Goal: Transaction & Acquisition: Subscribe to service/newsletter

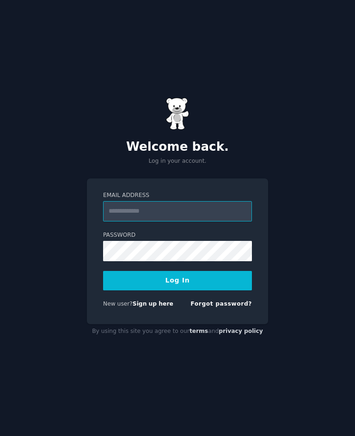
type input "**********"
click at [178, 289] on button "Log In" at bounding box center [177, 280] width 149 height 19
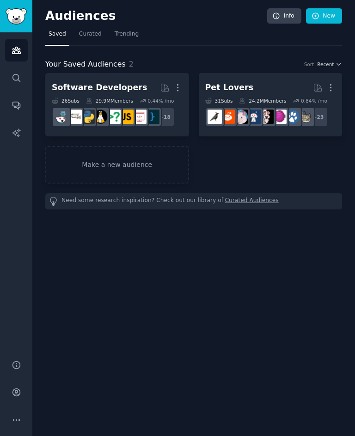
click at [135, 29] on link "Trending" at bounding box center [126, 36] width 31 height 19
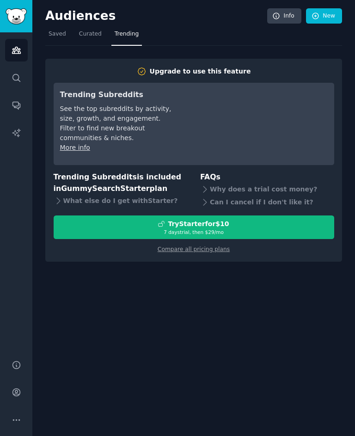
click at [93, 39] on link "Curated" at bounding box center [90, 36] width 29 height 19
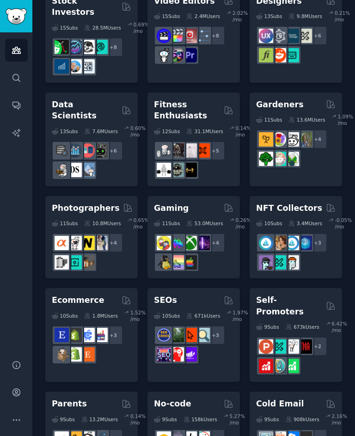
scroll to position [383, 0]
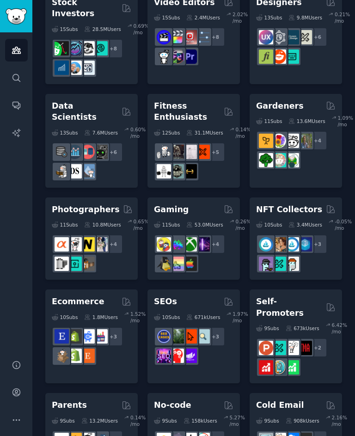
click at [174, 204] on h2 "Gaming" at bounding box center [171, 210] width 35 height 12
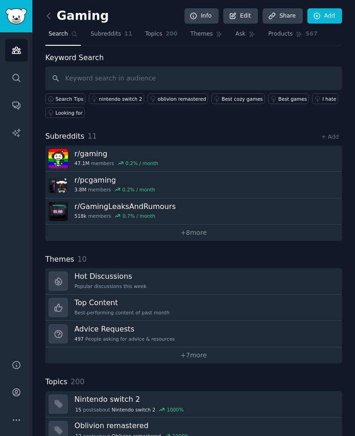
click at [93, 154] on h3 "r/ gaming" at bounding box center [116, 154] width 84 height 10
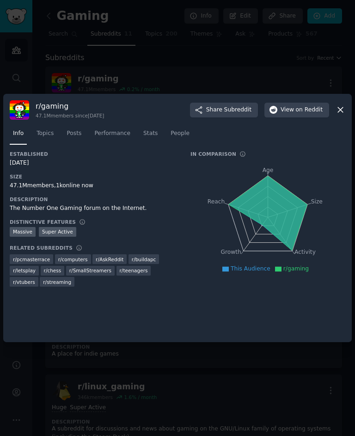
click at [239, 151] on div "Info Topics Posts Performance Stats People" at bounding box center [178, 135] width 336 height 31
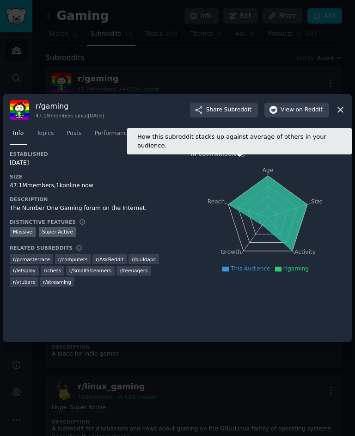
click at [240, 157] on icon at bounding box center [243, 154] width 6 height 6
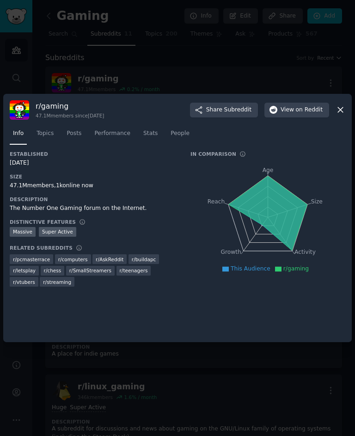
click at [304, 68] on div at bounding box center [177, 218] width 355 height 436
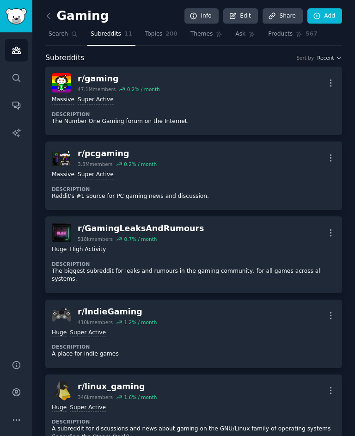
click at [342, 112] on link "r/ gaming 47.1M members 0.2 % / month More Massive Super Active Description The…" at bounding box center [193, 101] width 297 height 68
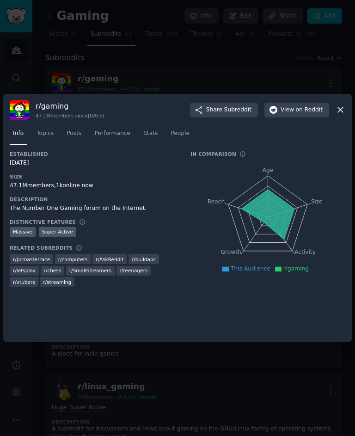
click at [349, 118] on div "r/ gaming 47.1M members since 09/17/2007 Share Subreddit View on Reddit Info To…" at bounding box center [177, 218] width 349 height 249
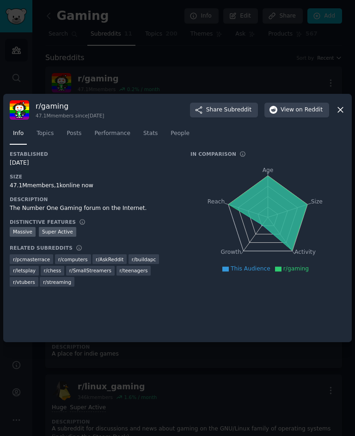
click at [349, 115] on div "r/ gaming 47.1M members since 09/17/2007 Share Subreddit View on Reddit Info To…" at bounding box center [177, 218] width 349 height 249
click at [344, 115] on icon at bounding box center [341, 110] width 10 height 10
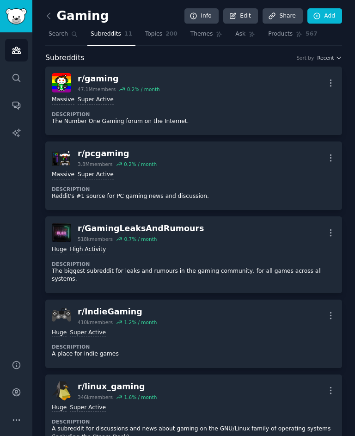
click at [342, 112] on link "r/ gaming 47.1M members 0.2 % / month More Massive Super Active Description The…" at bounding box center [193, 101] width 297 height 68
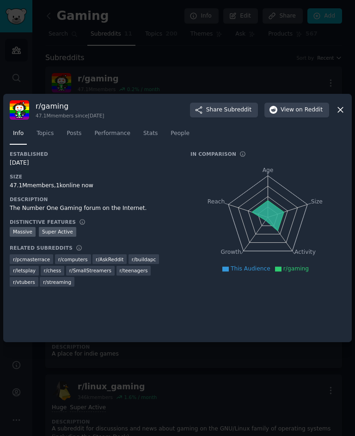
click at [345, 115] on icon at bounding box center [341, 110] width 10 height 10
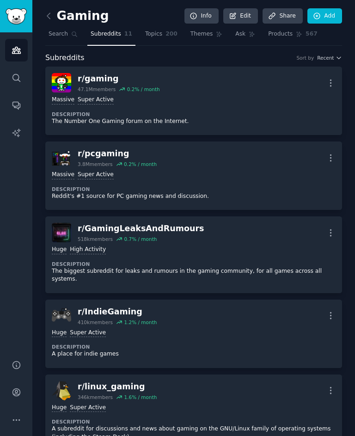
click at [14, 20] on img "Sidebar" at bounding box center [16, 16] width 21 height 16
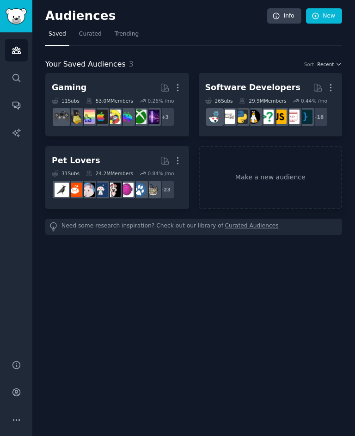
click at [87, 157] on div "Pet Lovers" at bounding box center [76, 161] width 49 height 12
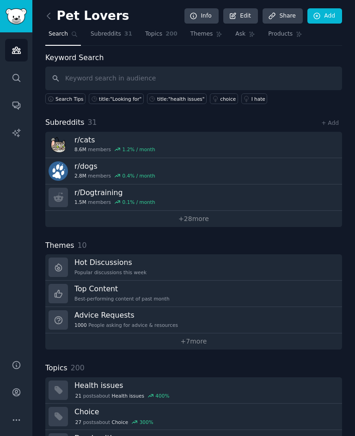
click at [157, 147] on link "r/ cats 8.6M members 1.2 % / month" at bounding box center [193, 145] width 297 height 26
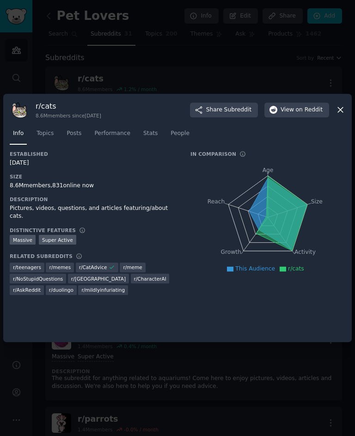
click at [344, 115] on icon at bounding box center [341, 110] width 10 height 10
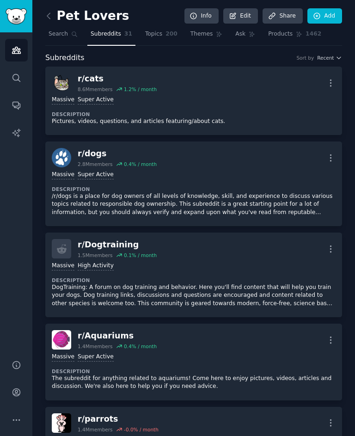
click at [95, 154] on div "r/ dogs" at bounding box center [117, 154] width 79 height 12
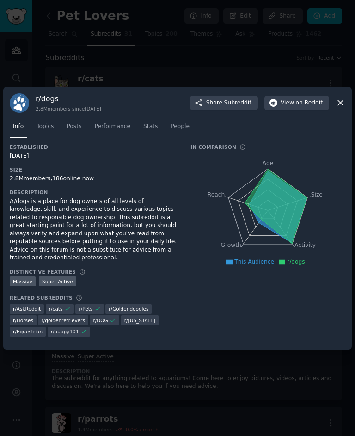
click at [344, 108] on icon at bounding box center [341, 103] width 10 height 10
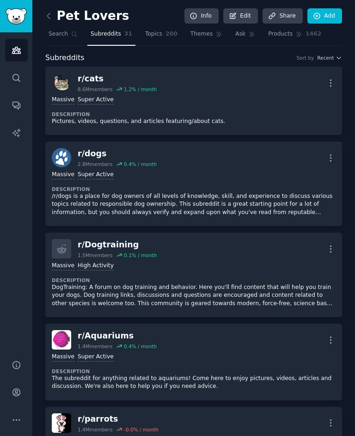
click at [336, 112] on link "r/ cats 8.6M members 1.2 % / month More Massive Super Active Description Pictur…" at bounding box center [193, 101] width 297 height 68
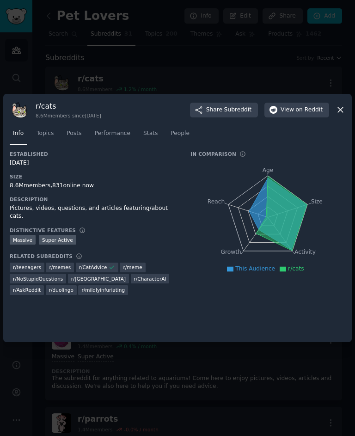
click at [345, 115] on icon at bounding box center [341, 110] width 10 height 10
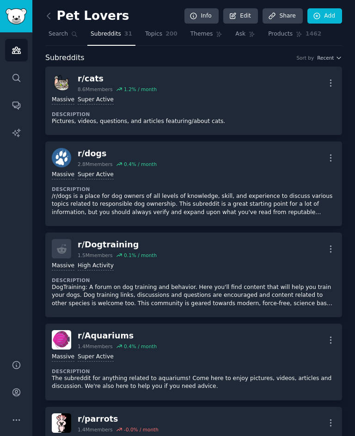
click at [12, 19] on img "Sidebar" at bounding box center [16, 16] width 21 height 16
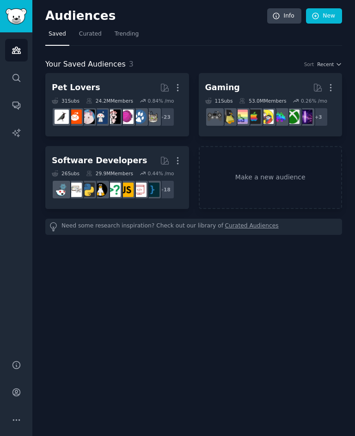
click at [305, 92] on h2 "Gaming More" at bounding box center [270, 88] width 131 height 16
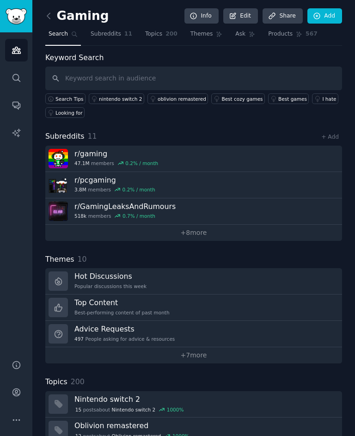
click at [103, 401] on h3 "Nintendo switch 2" at bounding box center [204, 400] width 261 height 10
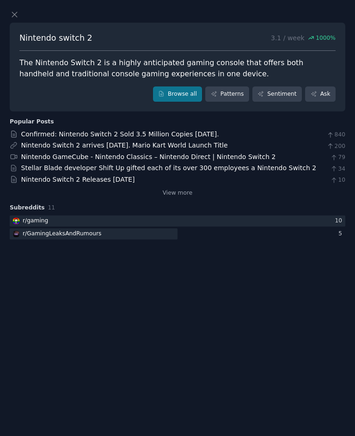
click at [12, 16] on icon at bounding box center [15, 15] width 10 height 10
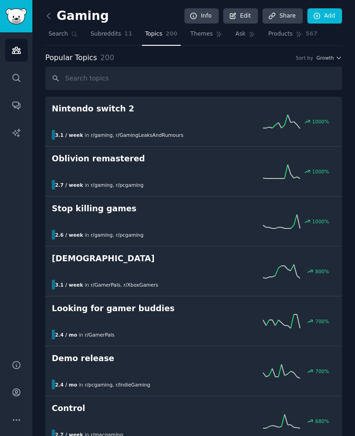
click at [57, 9] on h2 "Gaming" at bounding box center [77, 16] width 64 height 15
click at [56, 16] on link at bounding box center [51, 16] width 12 height 15
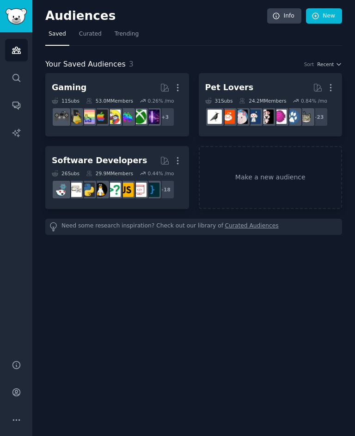
click at [119, 159] on div "Software Developers" at bounding box center [99, 161] width 95 height 12
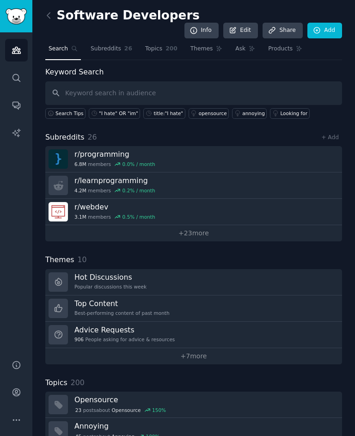
click at [99, 202] on div "r/ webdev 3.1M members 0.5 % / month" at bounding box center [114, 211] width 81 height 19
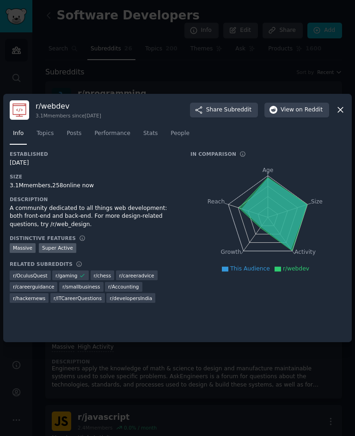
click at [249, 272] on span "This Audience" at bounding box center [250, 269] width 40 height 6
click at [257, 272] on span "This Audience" at bounding box center [250, 269] width 40 height 6
click at [279, 272] on icon at bounding box center [278, 269] width 6 height 5
click at [242, 151] on div "Info Topics Posts Performance Stats People" at bounding box center [178, 135] width 336 height 31
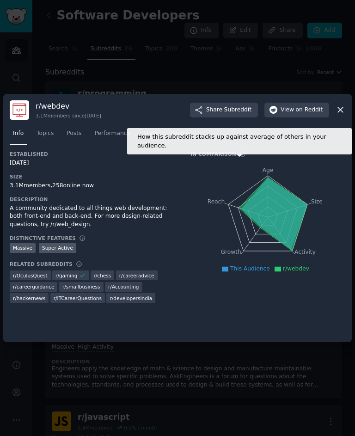
click at [240, 157] on icon at bounding box center [243, 154] width 6 height 6
click at [345, 115] on icon at bounding box center [341, 110] width 10 height 10
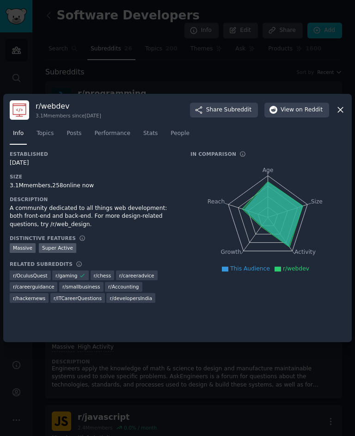
click at [342, 113] on icon at bounding box center [340, 110] width 5 height 5
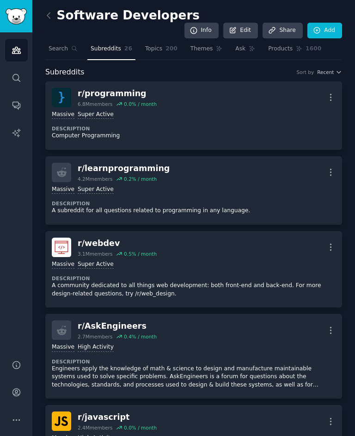
click at [13, 12] on img "Sidebar" at bounding box center [16, 16] width 21 height 16
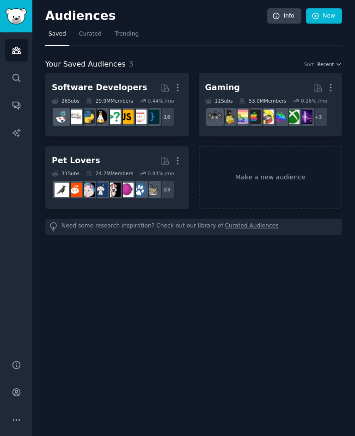
click at [113, 165] on h2 "Pet Lovers More" at bounding box center [117, 161] width 131 height 16
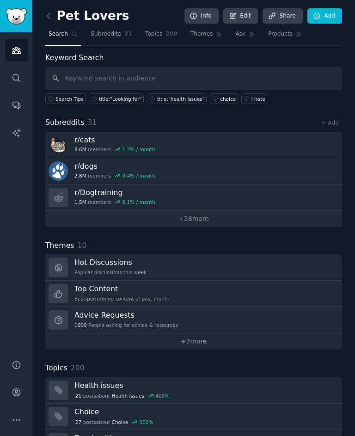
click at [86, 167] on h3 "r/ dogs" at bounding box center [114, 166] width 81 height 10
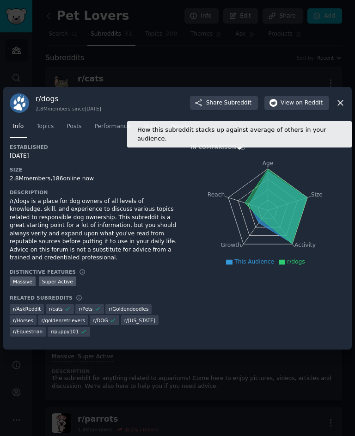
click at [240, 150] on icon at bounding box center [243, 147] width 6 height 6
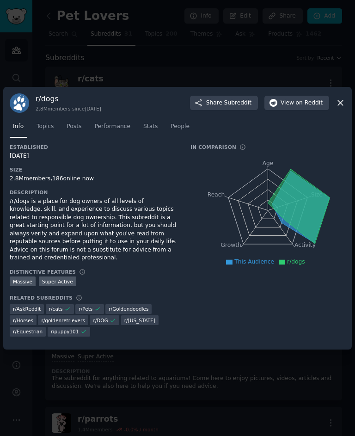
click at [348, 111] on div "r/ dogs 2.8M members since 03/14/2008 Share Subreddit View on Reddit Info Topic…" at bounding box center [177, 218] width 349 height 263
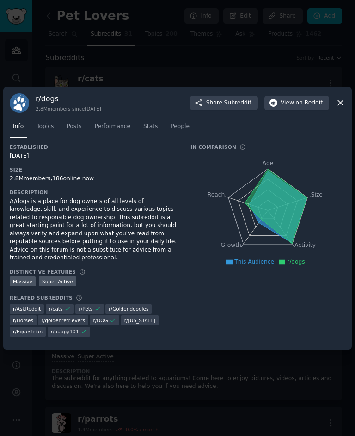
click at [344, 108] on icon at bounding box center [341, 103] width 10 height 10
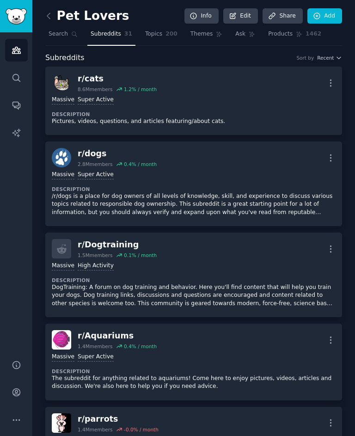
click at [300, 77] on div "r/ cats 8.6M members 1.2 % / month More" at bounding box center [194, 82] width 284 height 19
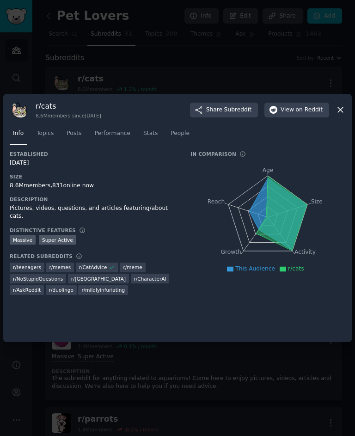
click at [346, 114] on div "r/ cats 8.6M members since 04/14/2008 Share Subreddit View on Reddit Info Topic…" at bounding box center [177, 218] width 349 height 249
click at [155, 138] on span "Stats" at bounding box center [150, 134] width 14 height 8
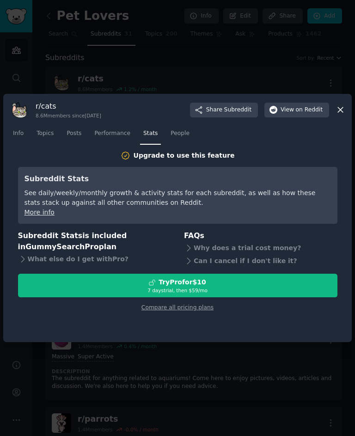
click at [202, 311] on link "Compare all pricing plans" at bounding box center [178, 307] width 72 height 6
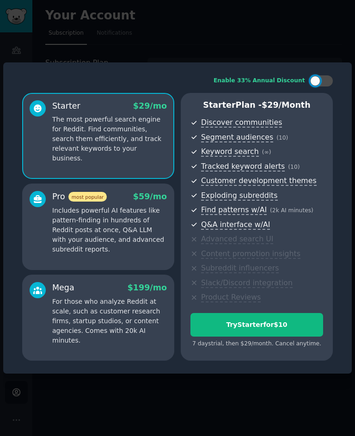
scroll to position [17, 0]
click at [142, 228] on p "Includes powerful AI features like pattern-finding in hundreds of Reddit posts …" at bounding box center [109, 230] width 115 height 49
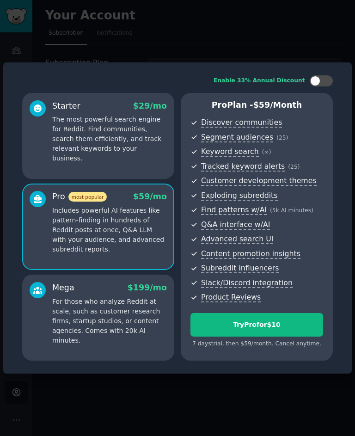
click at [280, 30] on div at bounding box center [177, 218] width 355 height 436
